Goal: Task Accomplishment & Management: Use online tool/utility

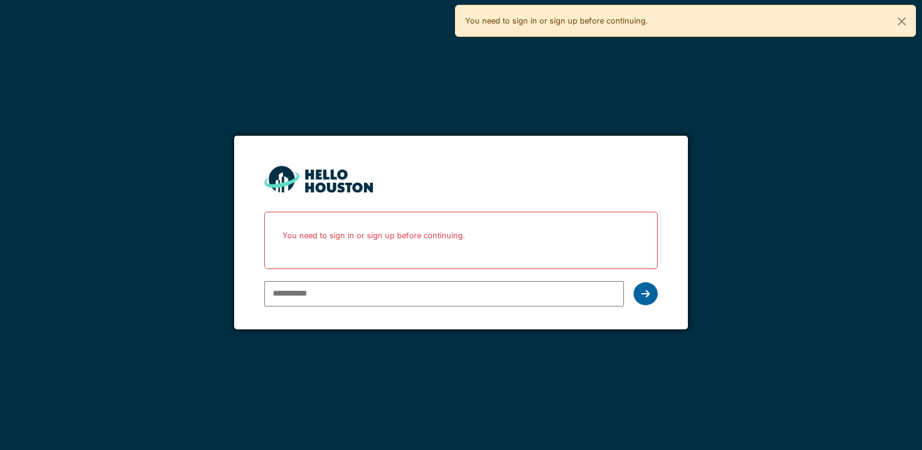
type input "**********"
click at [652, 293] on div at bounding box center [645, 293] width 24 height 23
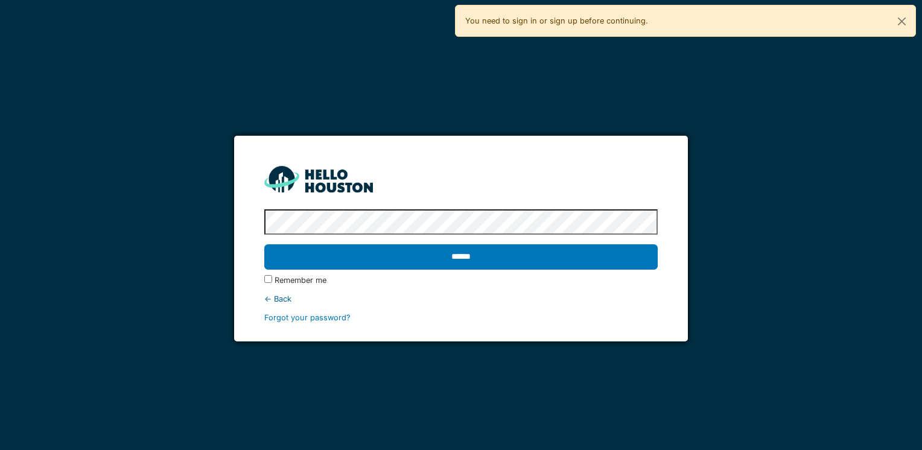
click at [293, 282] on label "Remember me" at bounding box center [300, 279] width 52 height 11
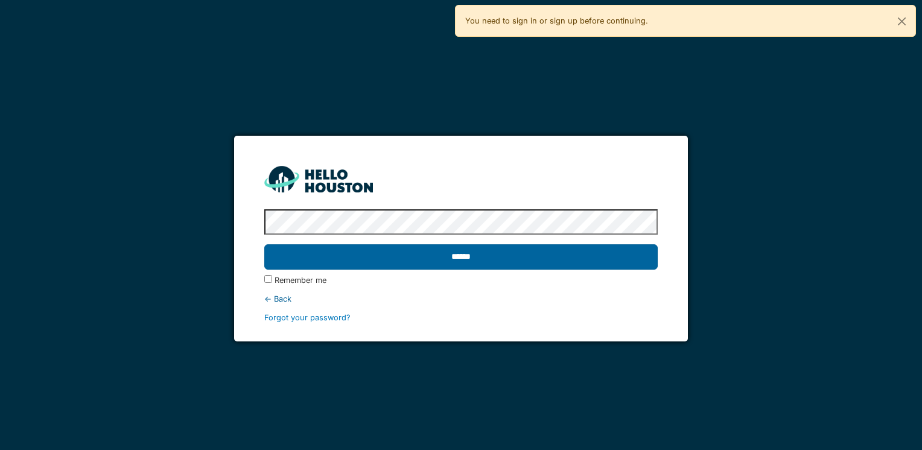
click at [323, 253] on input "******" at bounding box center [460, 256] width 393 height 25
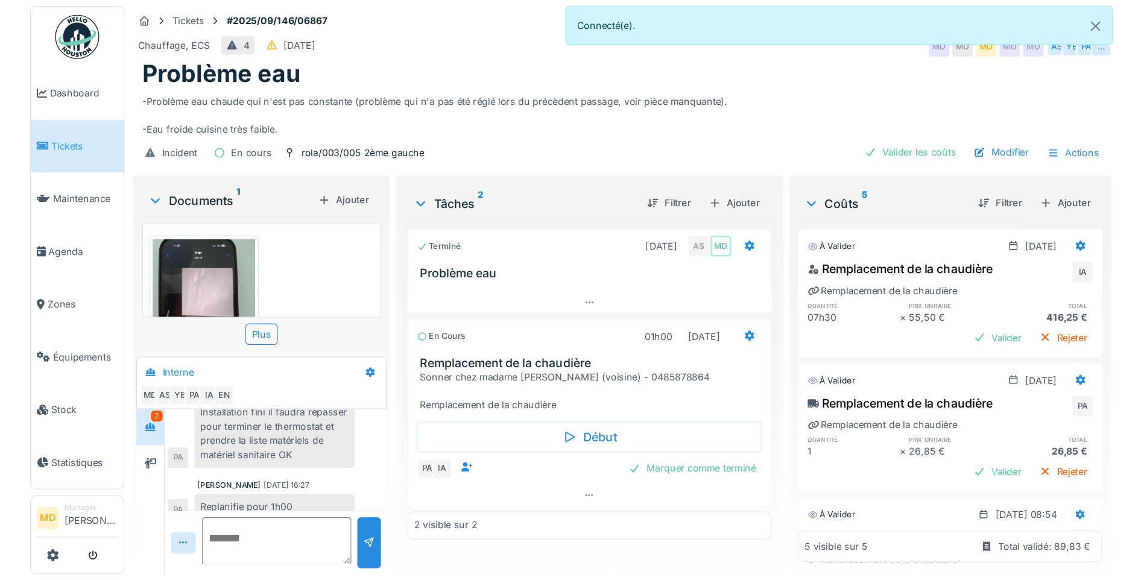
scroll to position [332, 0]
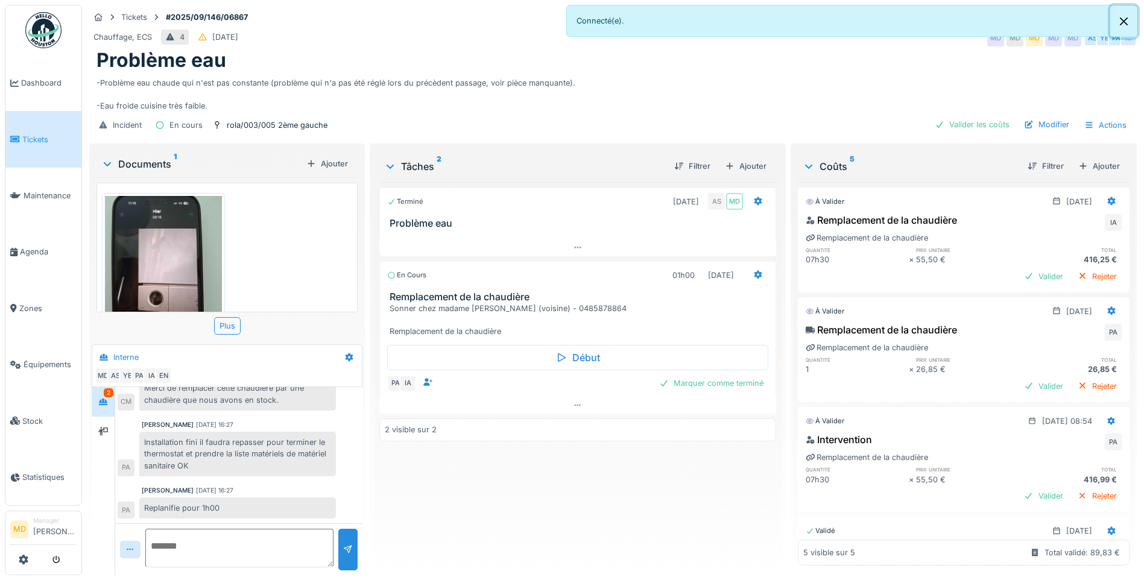
click at [912, 21] on button "Close" at bounding box center [1124, 21] width 27 height 32
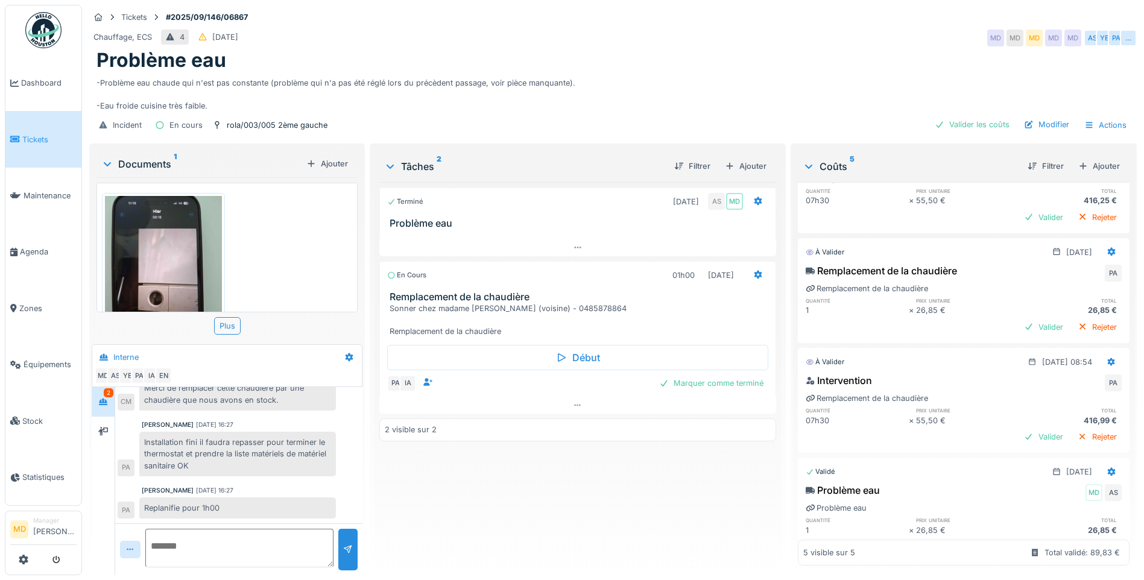
scroll to position [173, 0]
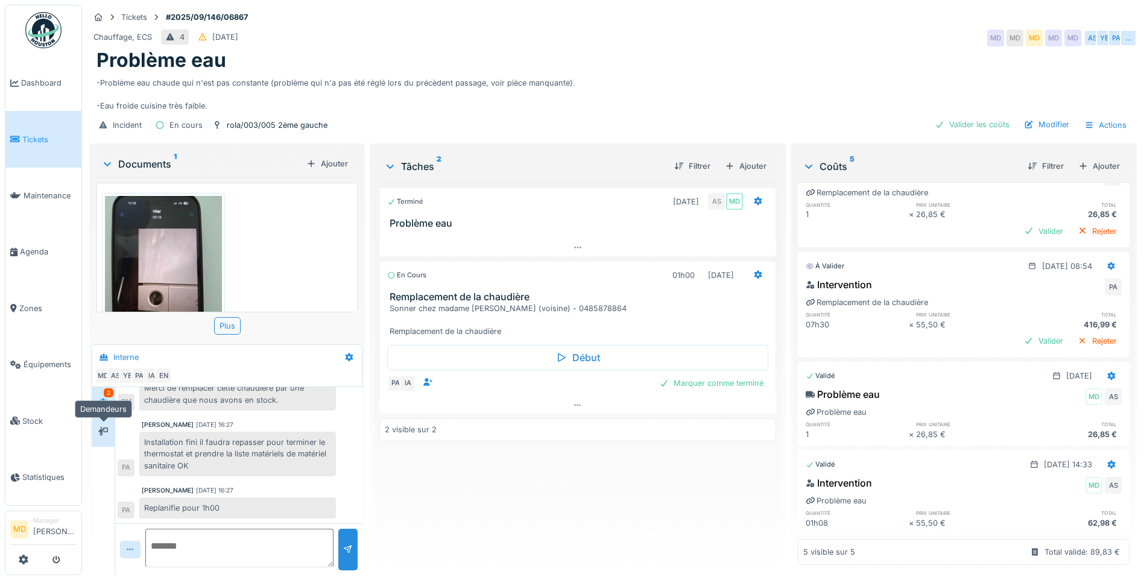
click at [109, 424] on div at bounding box center [103, 431] width 18 height 15
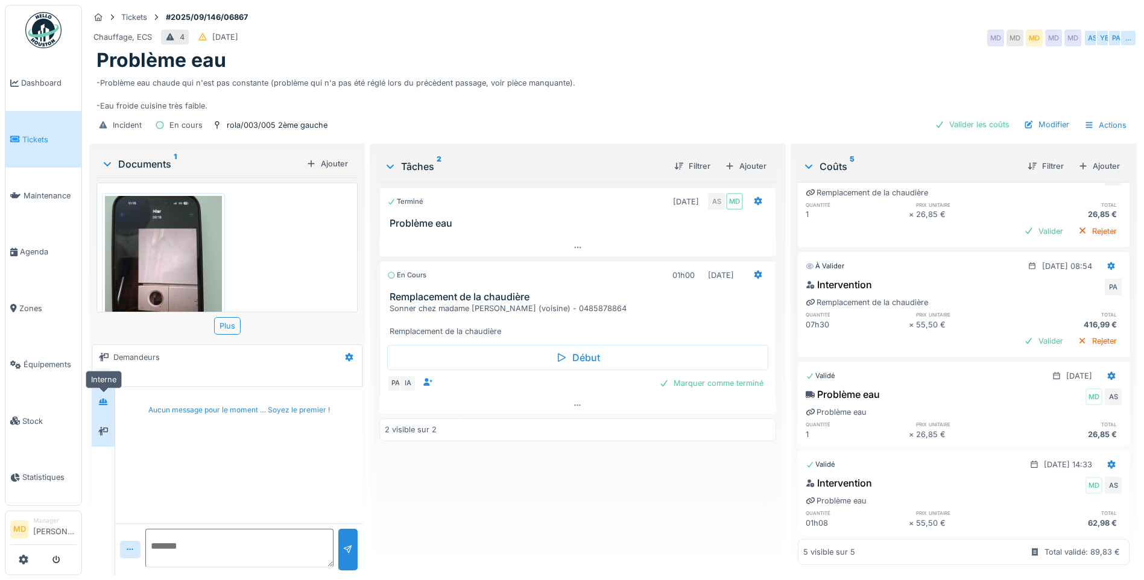
click at [107, 404] on icon at bounding box center [103, 402] width 8 height 7
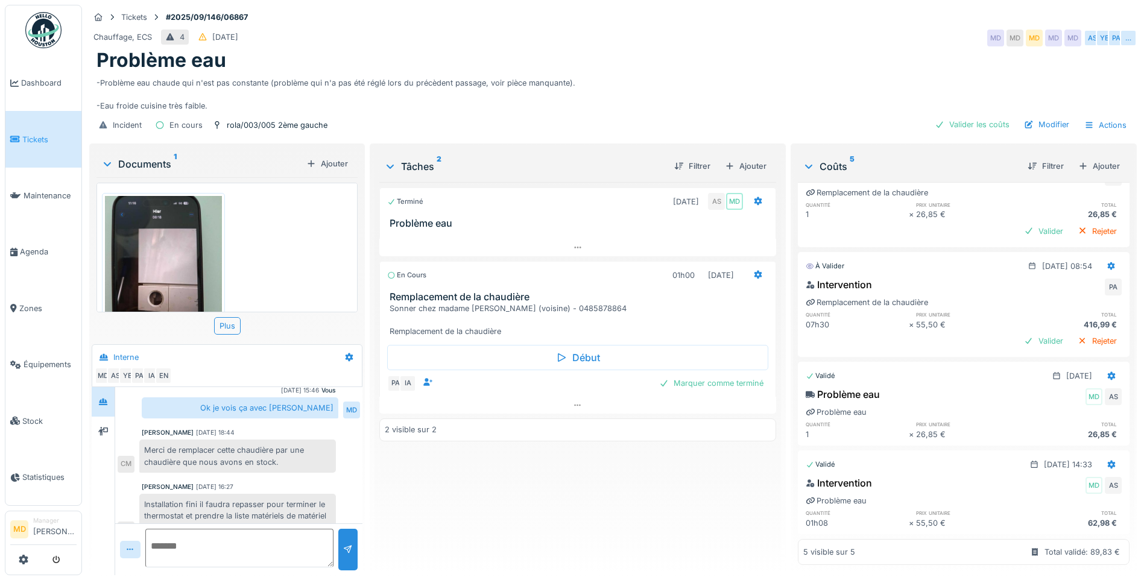
scroll to position [332, 0]
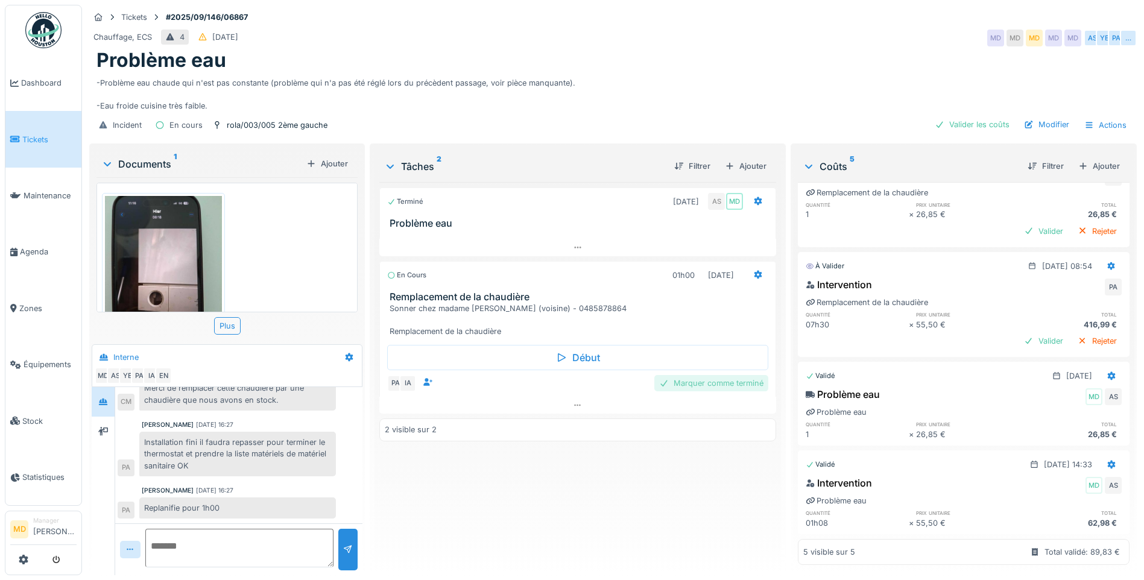
click at [685, 376] on div "Marquer comme terminé" at bounding box center [712, 383] width 114 height 16
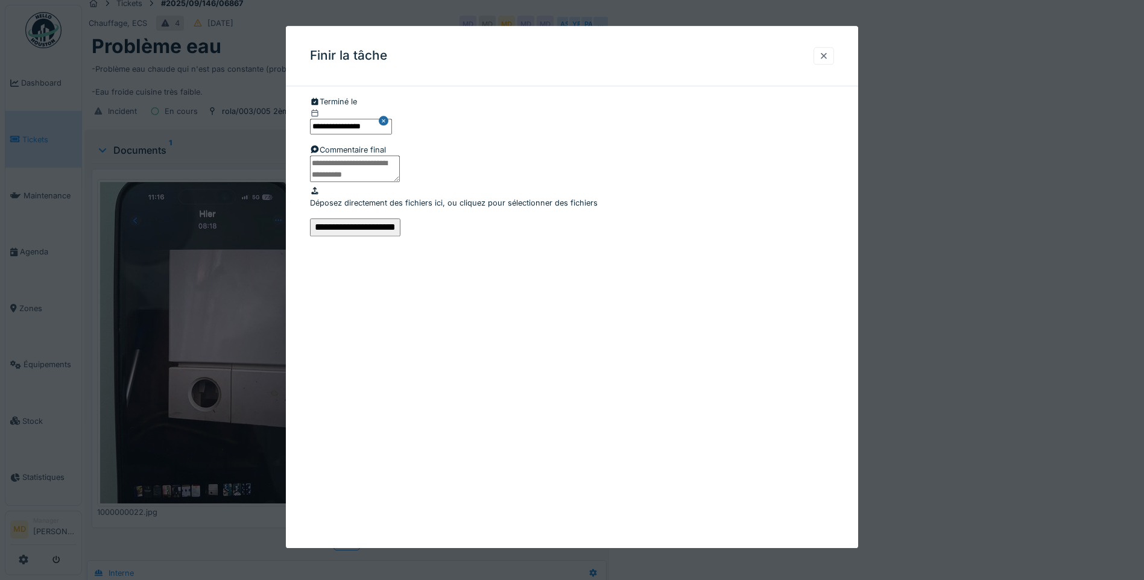
click at [822, 50] on div at bounding box center [824, 55] width 21 height 17
